Goal: Find specific page/section: Find specific page/section

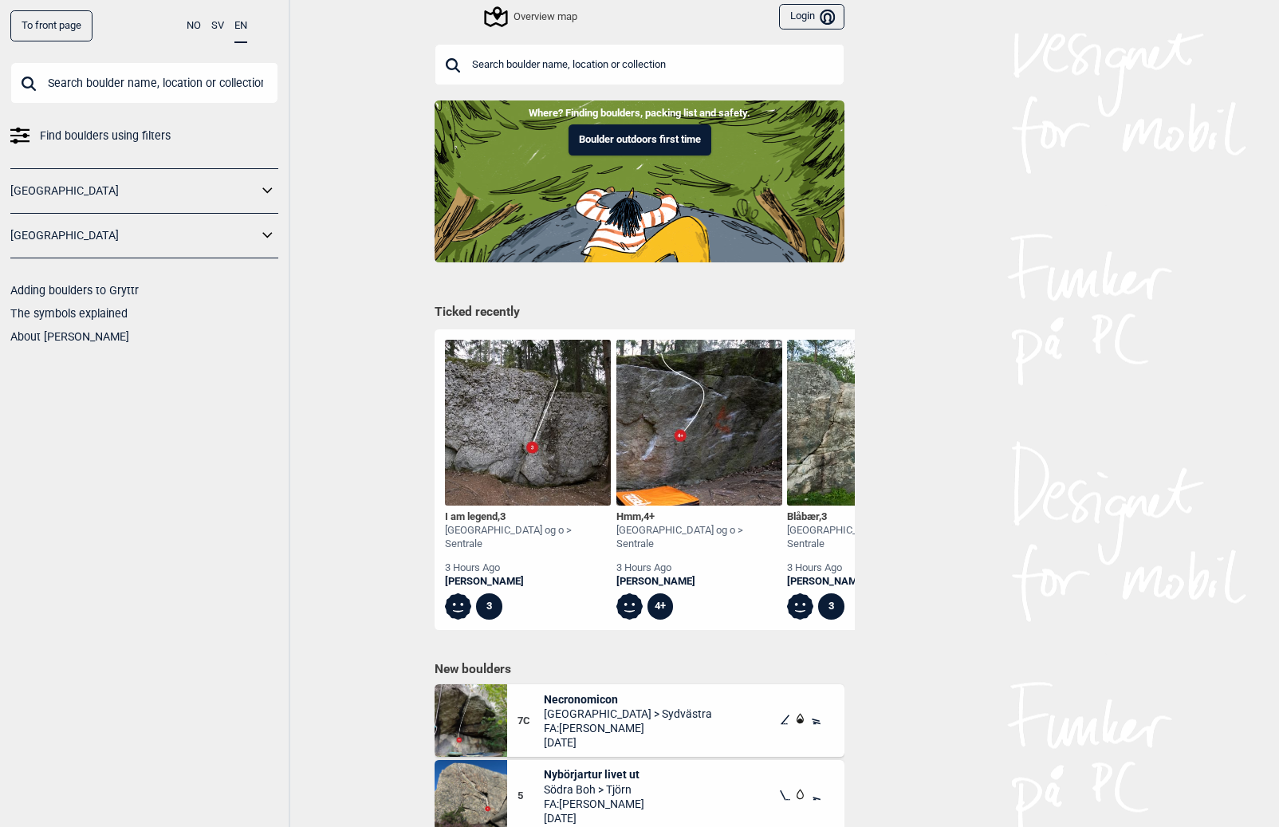
click at [104, 73] on input "text" at bounding box center [144, 82] width 268 height 41
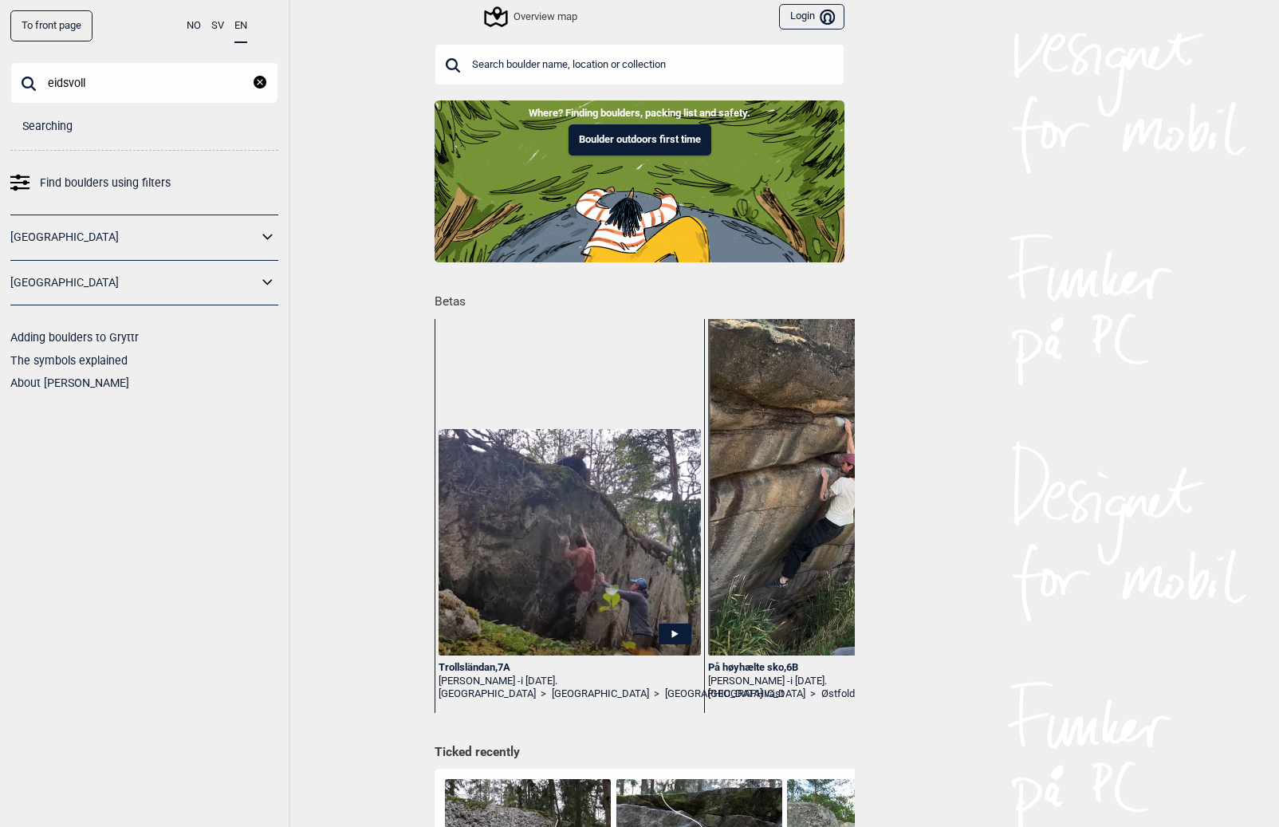
type input "eidsvoll"
click at [159, 86] on input "eidsvoll" at bounding box center [144, 82] width 268 height 41
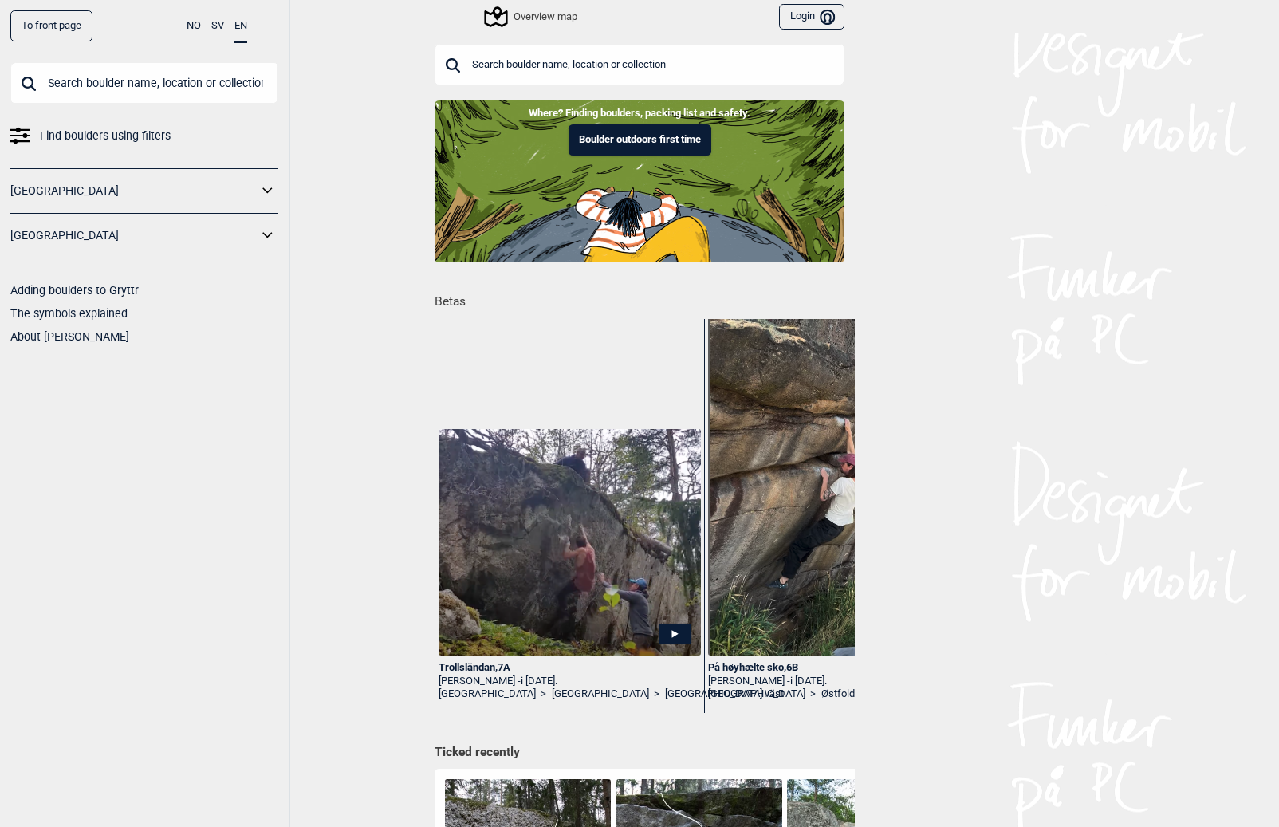
click at [302, 195] on div "To front page NO SV EN Find boulders using filters [GEOGRAPHIC_DATA] [GEOGRAPHI…" at bounding box center [639, 413] width 1279 height 827
click at [556, 14] on div "Overview map" at bounding box center [531, 16] width 91 height 19
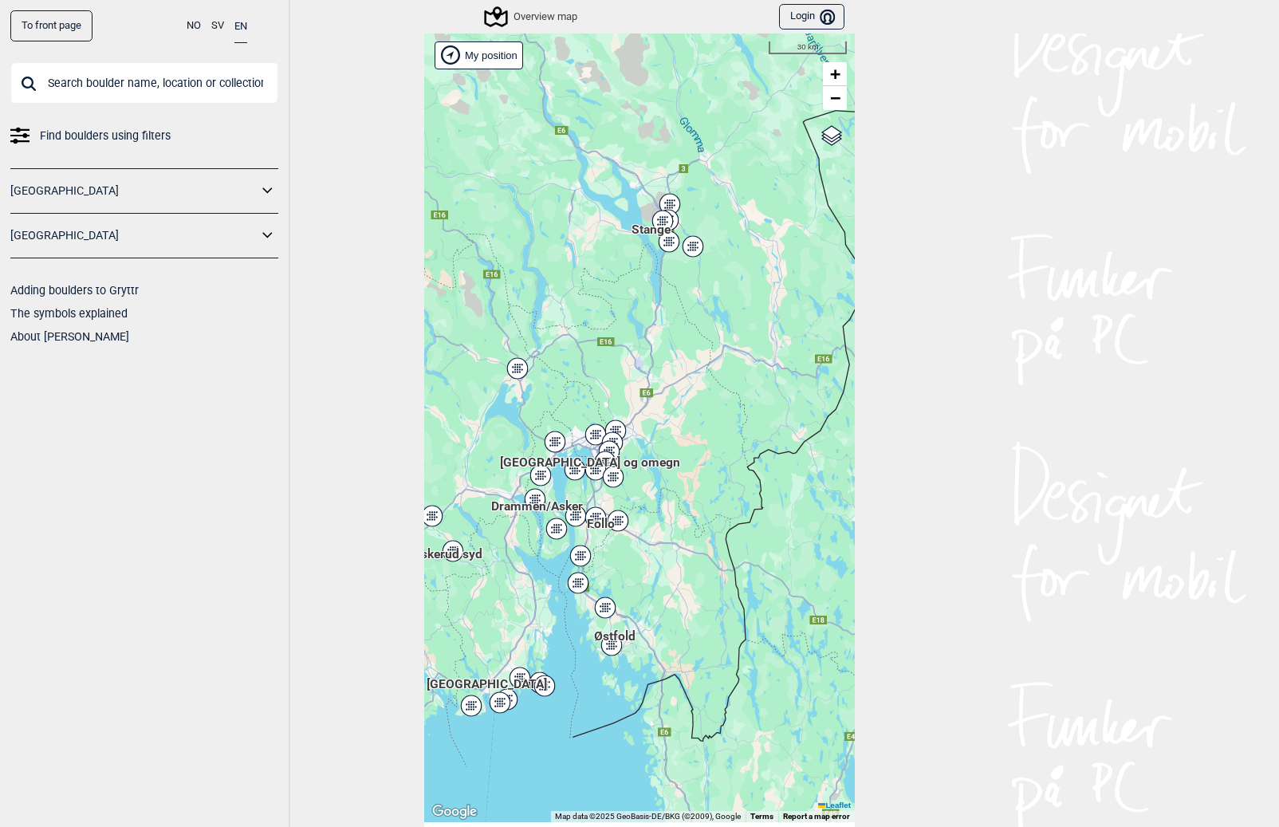
drag, startPoint x: 572, startPoint y: 307, endPoint x: 608, endPoint y: 402, distance: 101.7
click at [608, 402] on div "Hallingdal Stange [GEOGRAPHIC_DATA] syd [GEOGRAPHIC_DATA] og omegn [GEOGRAPHIC_…" at bounding box center [639, 427] width 430 height 788
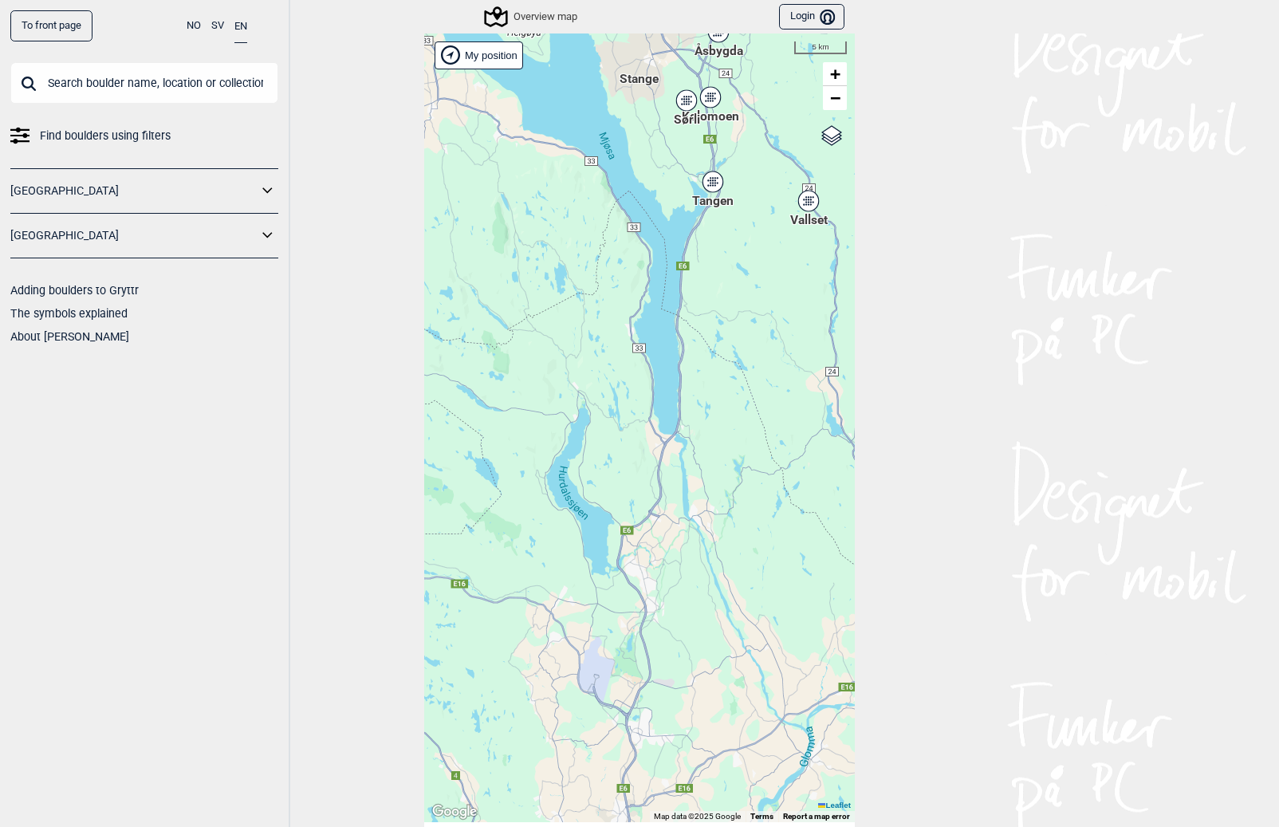
drag, startPoint x: 736, startPoint y: 353, endPoint x: 708, endPoint y: 301, distance: 59.5
click at [708, 301] on div "Hallingdal Stange [GEOGRAPHIC_DATA] syd [GEOGRAPHIC_DATA] og omegn [GEOGRAPHIC_…" at bounding box center [639, 427] width 430 height 788
